Goal: Check status

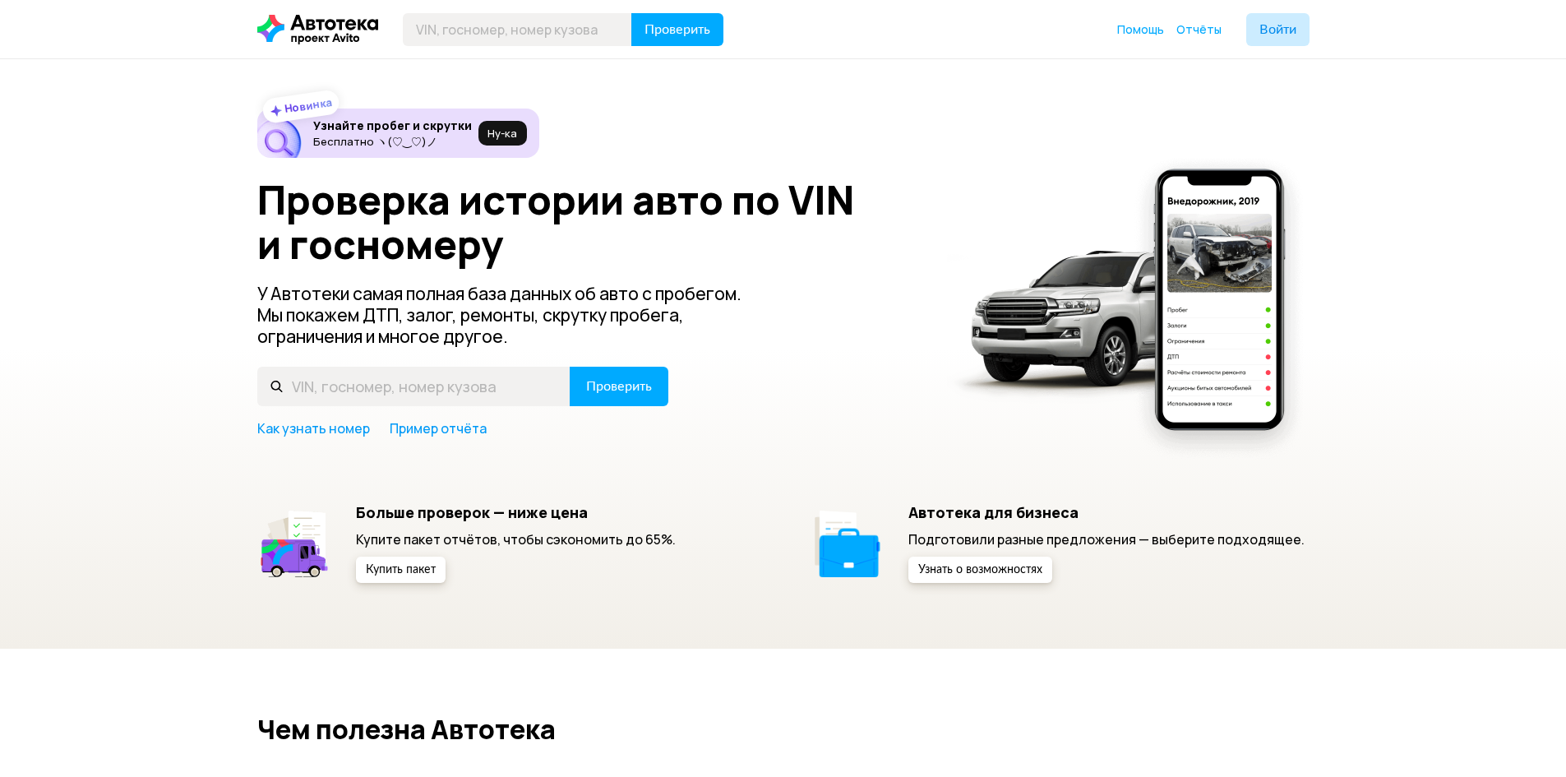
click at [590, 35] on input "text" at bounding box center [517, 29] width 229 height 33
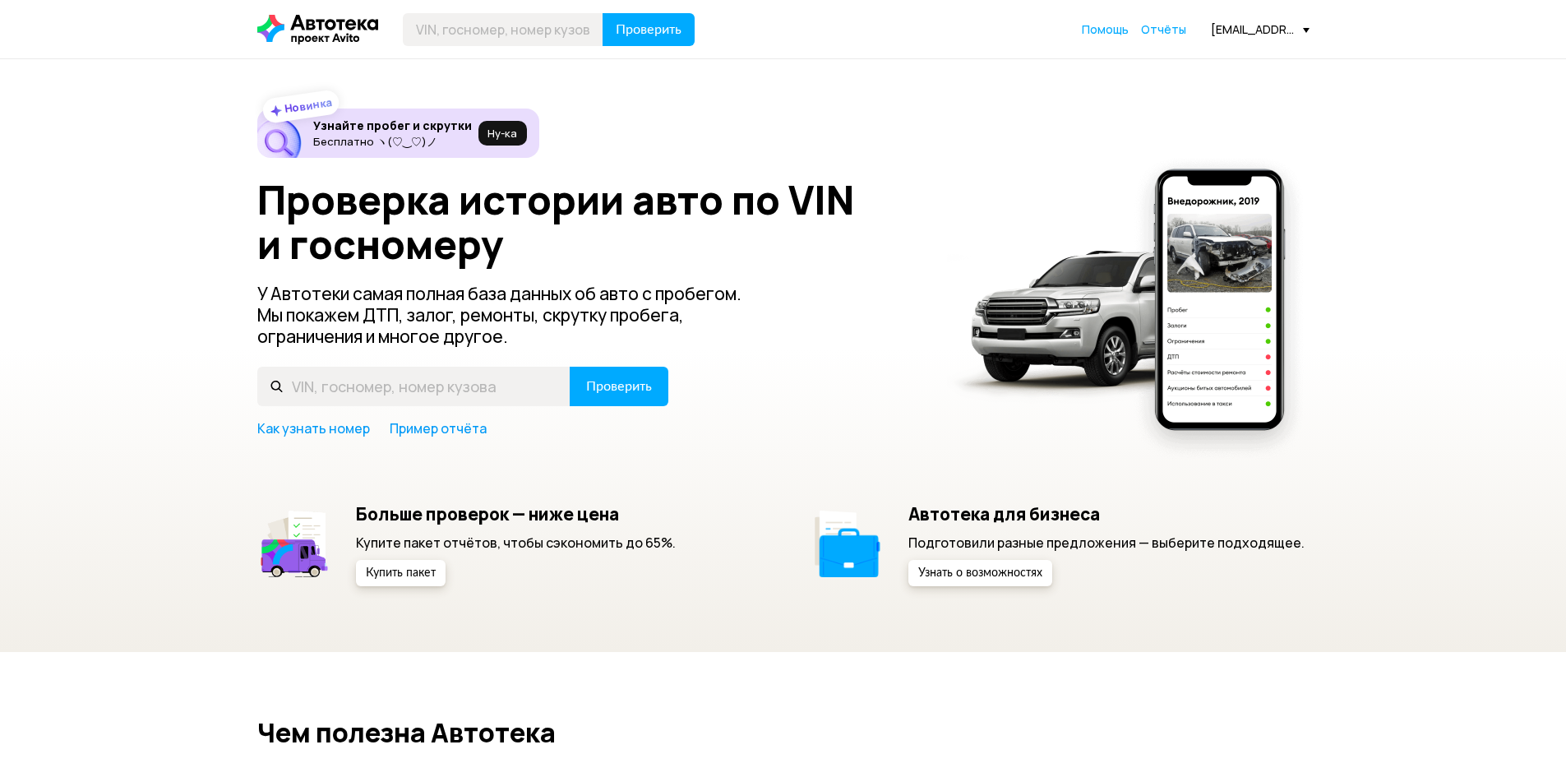
click at [663, 23] on span "Проверить" at bounding box center [649, 29] width 66 height 13
click at [554, 37] on input "text" at bounding box center [503, 29] width 201 height 33
paste input "[VEHICLE_IDENTIFICATION_NUMBER]"
type input "[VEHICLE_IDENTIFICATION_NUMBER]"
click at [647, 21] on button "Проверить" at bounding box center [649, 29] width 92 height 33
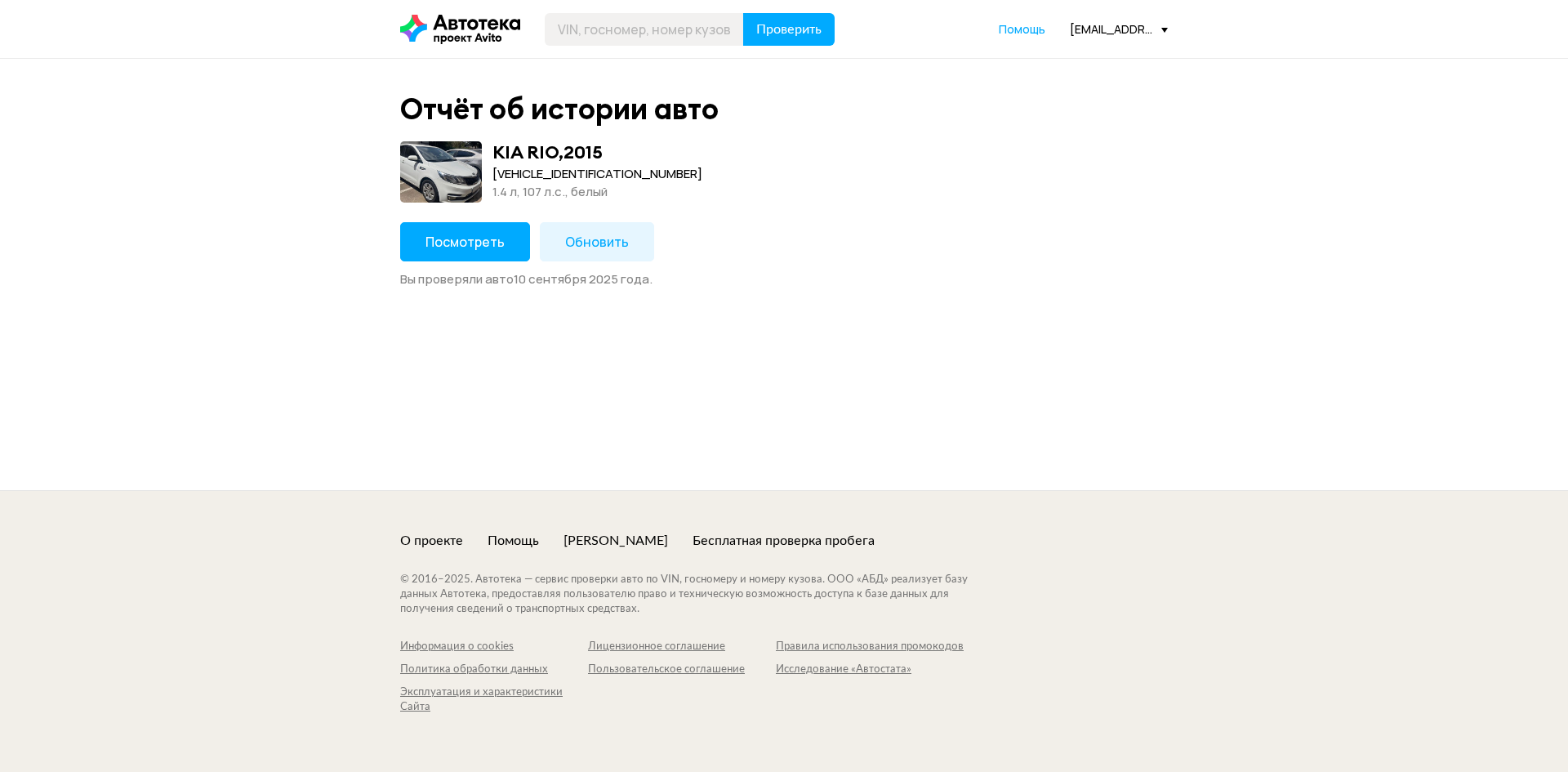
click at [470, 236] on span "Посмотреть" at bounding box center [465, 241] width 79 height 18
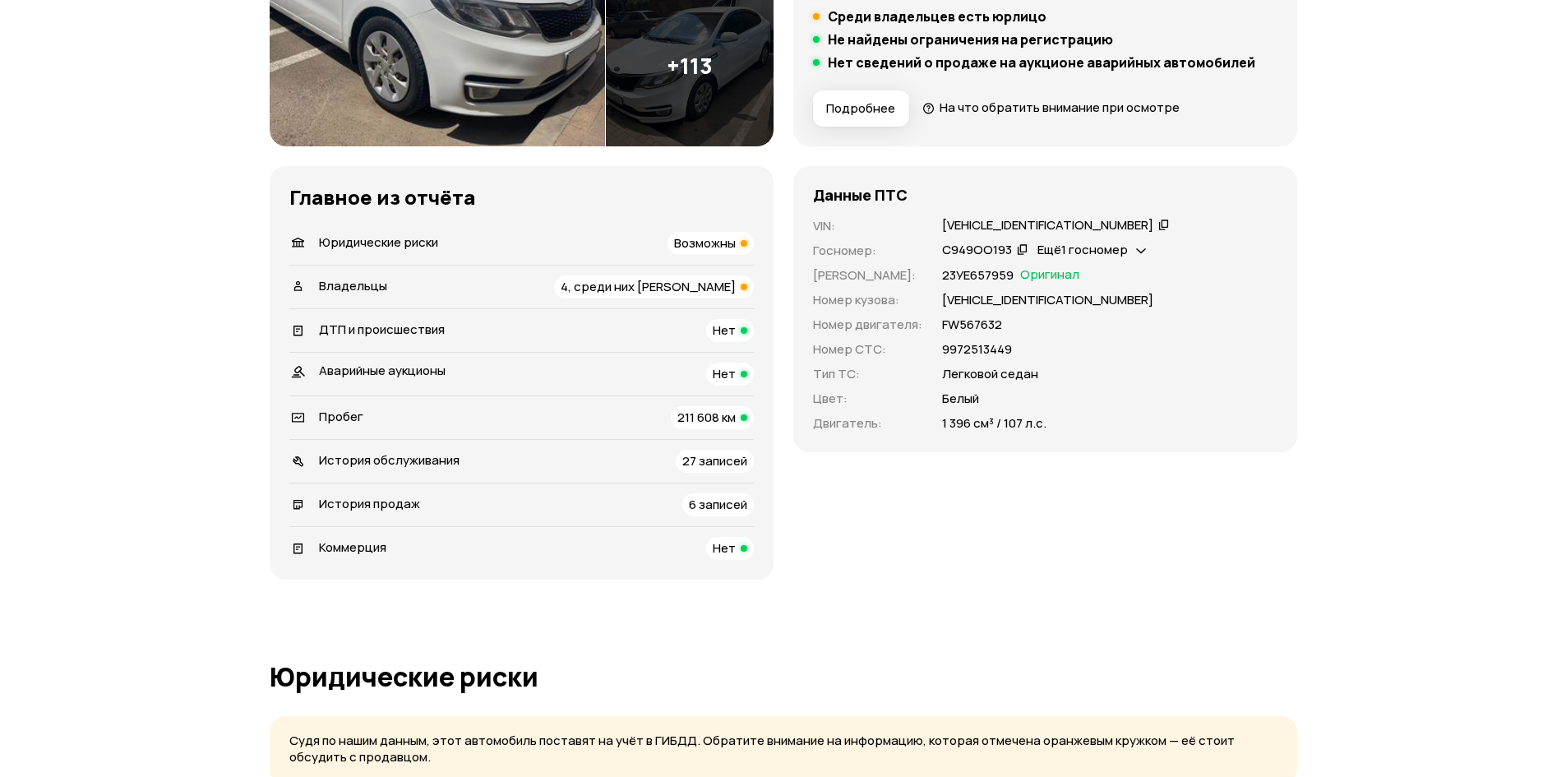
scroll to position [395, 0]
